Goal: Information Seeking & Learning: Understand process/instructions

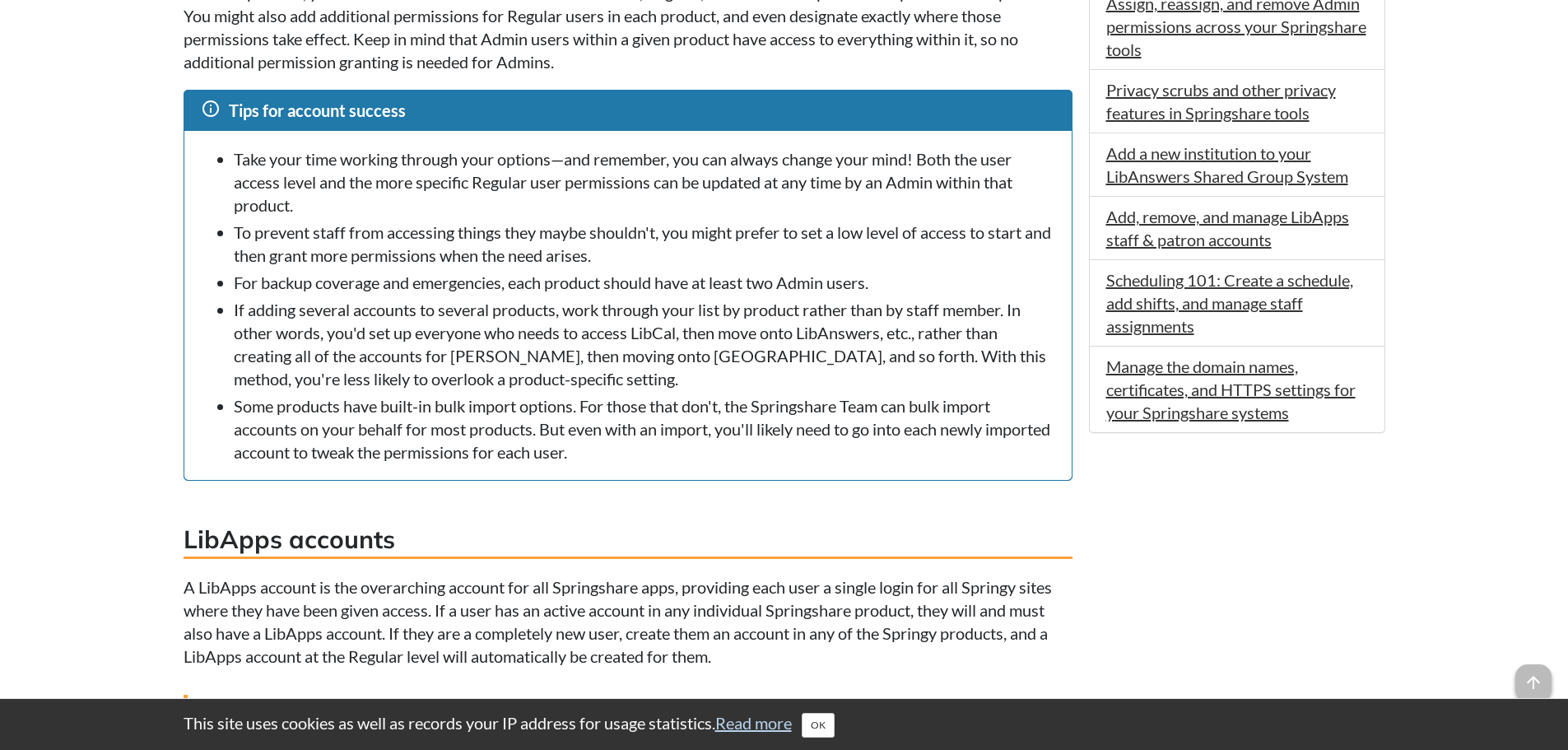
scroll to position [1482, 0]
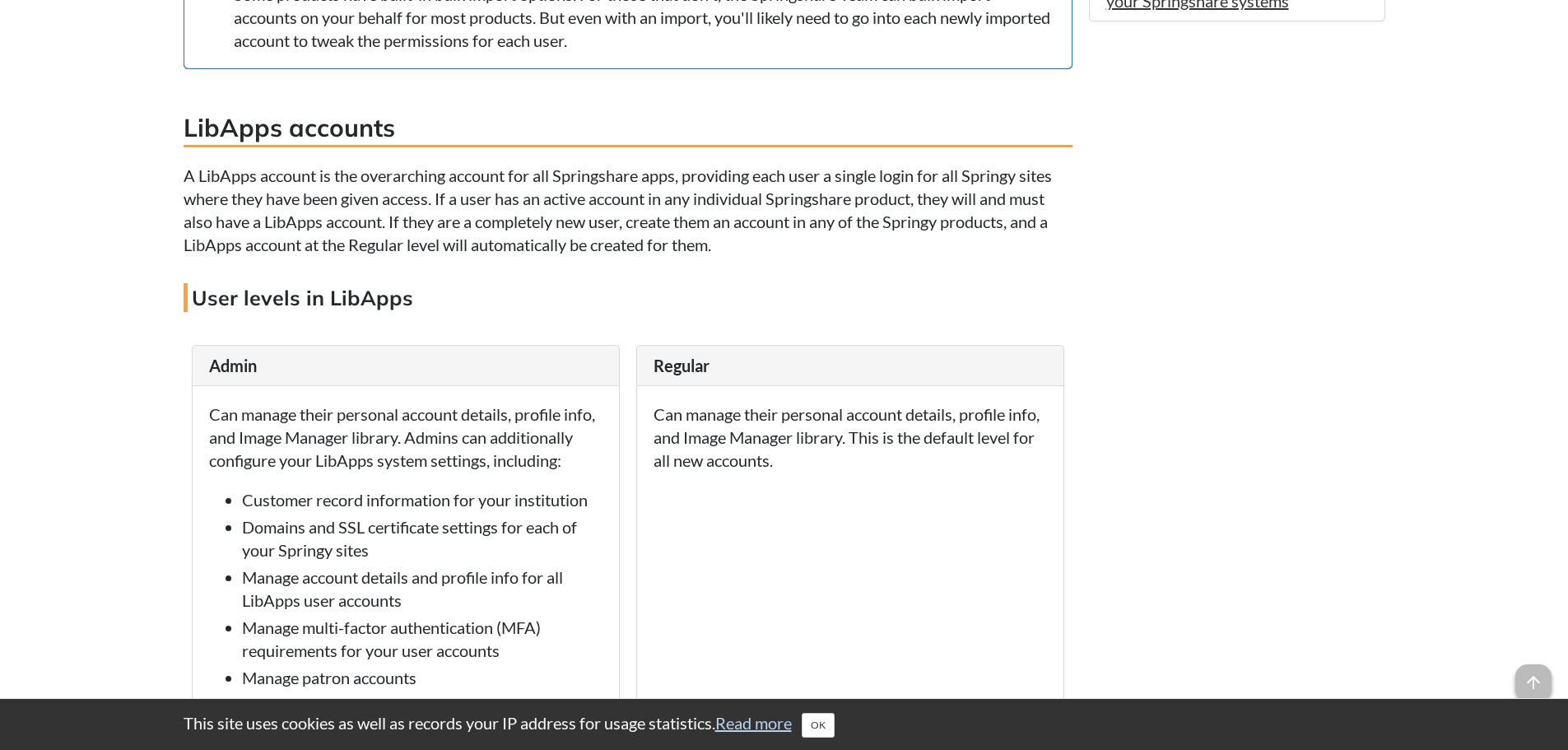
scroll to position [1729, 0]
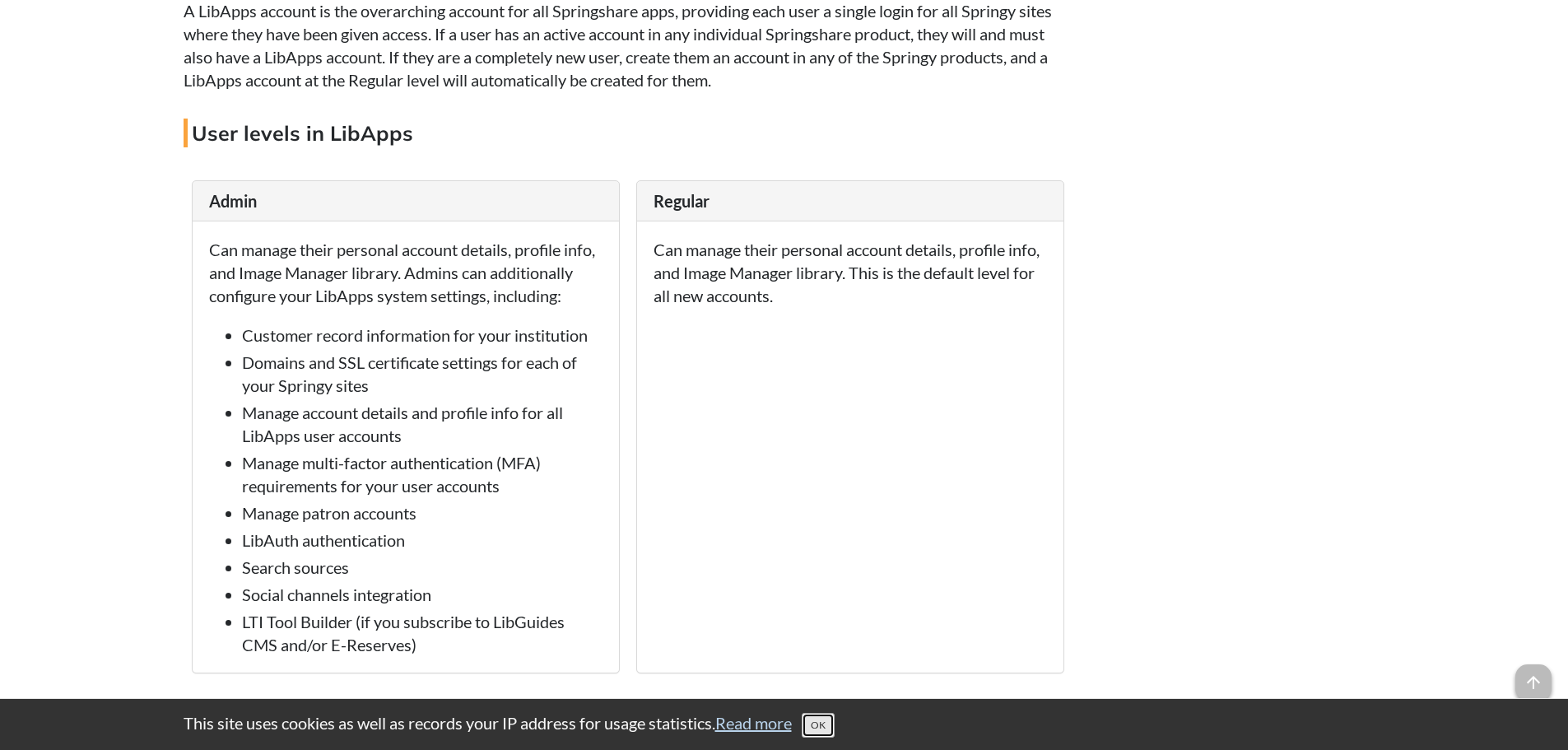
click at [835, 729] on button "OK" at bounding box center [818, 726] width 33 height 25
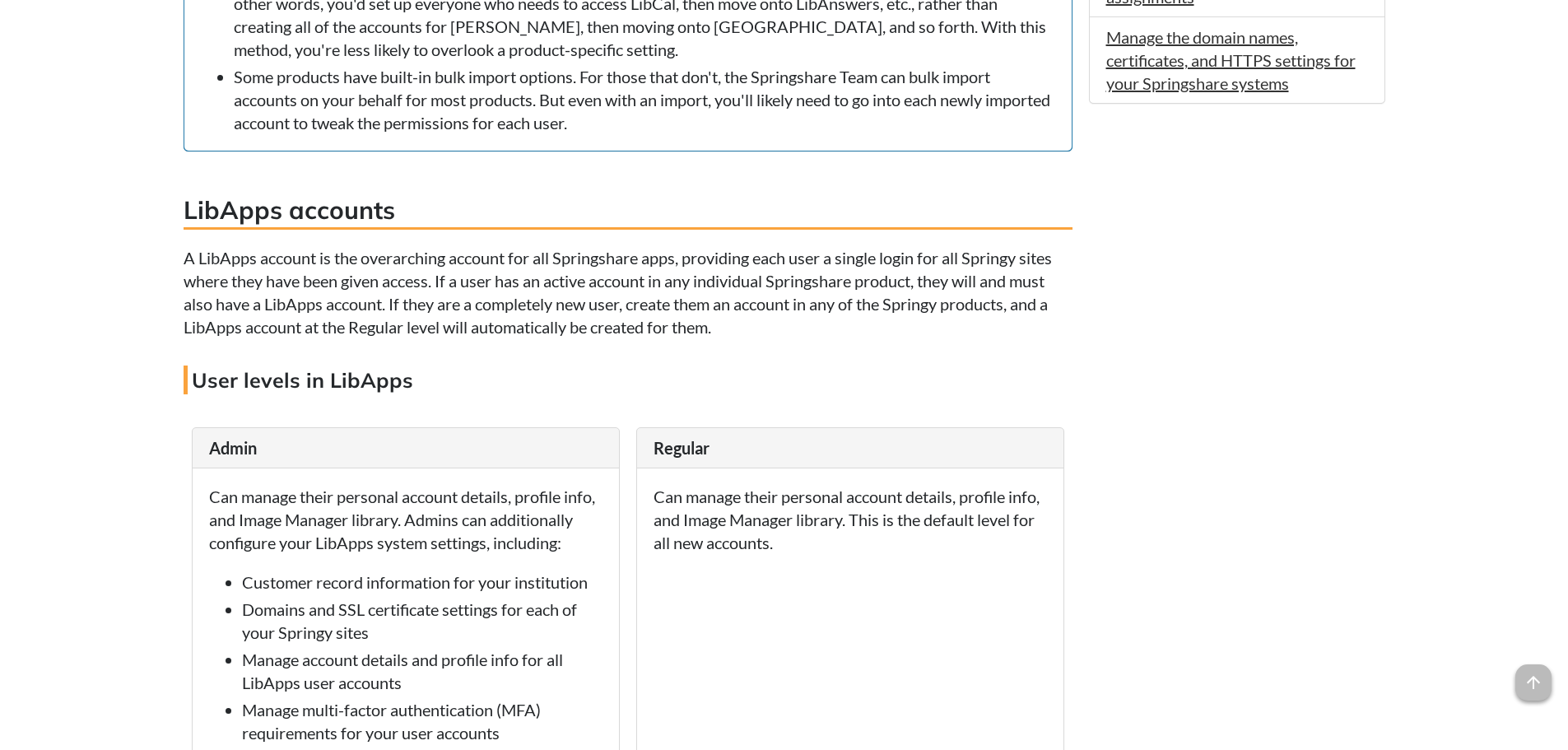
scroll to position [1400, 0]
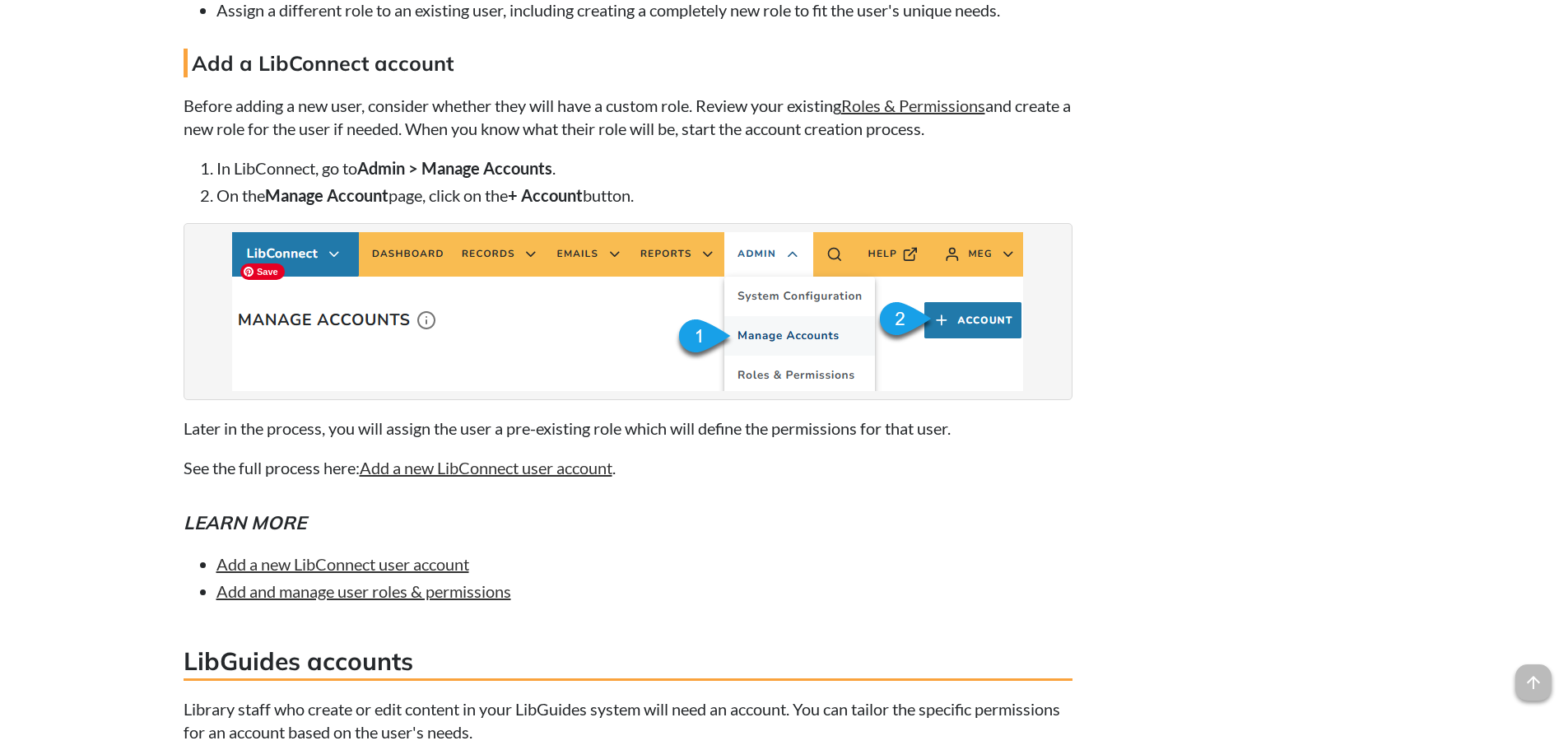
scroll to position [7906, 0]
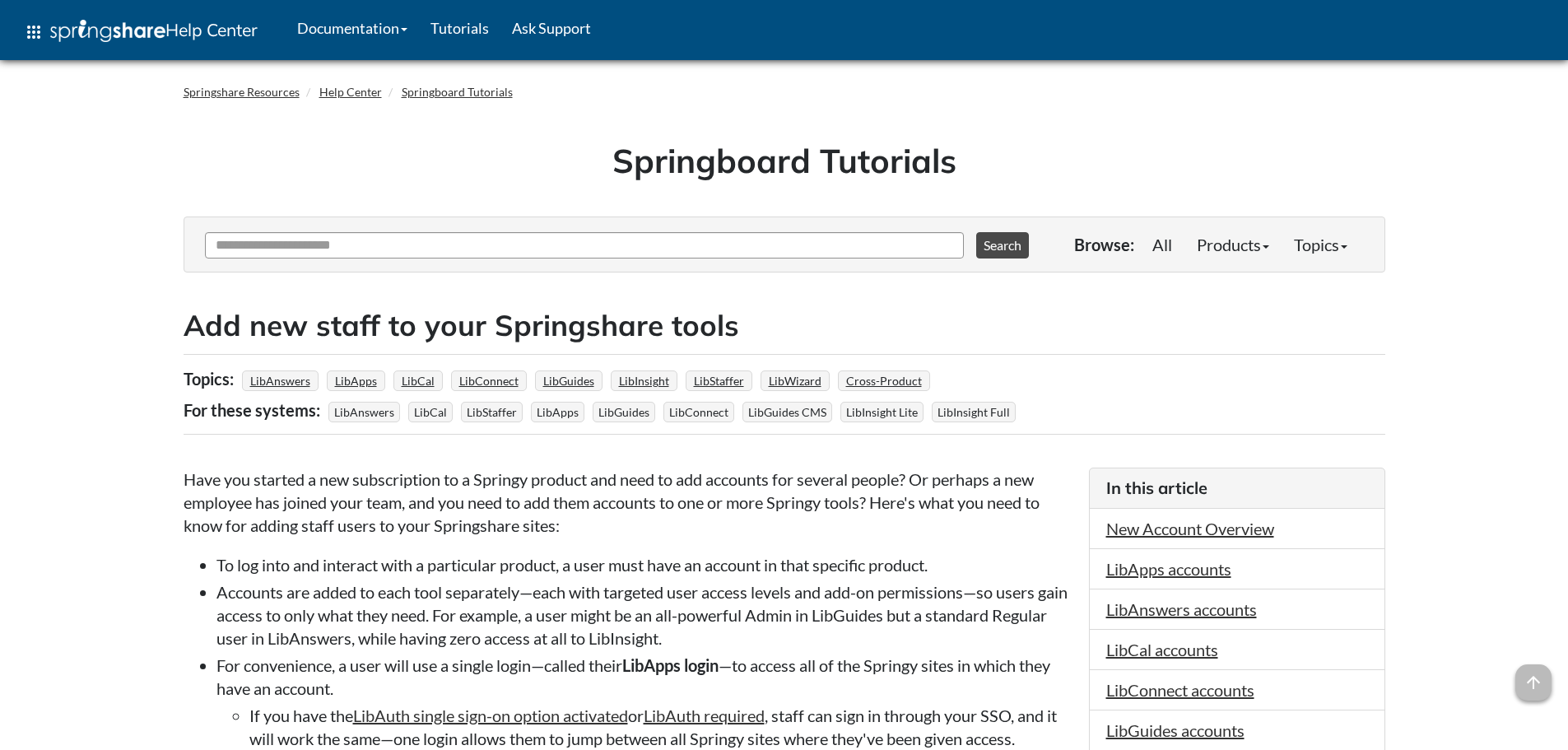
scroll to position [1400, 0]
